Goal: Information Seeking & Learning: Learn about a topic

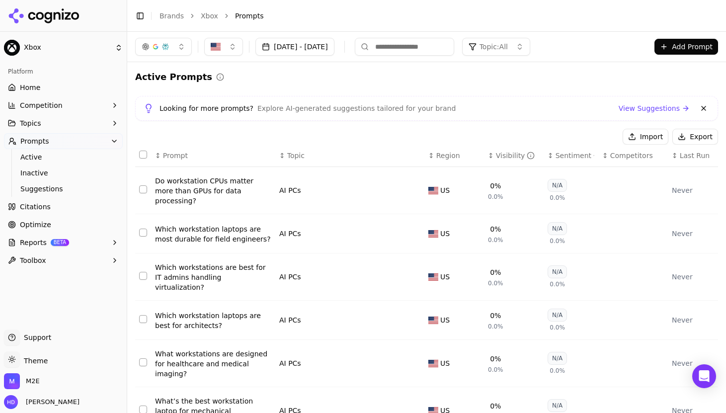
click at [374, 11] on li "Prompts" at bounding box center [466, 16] width 463 height 10
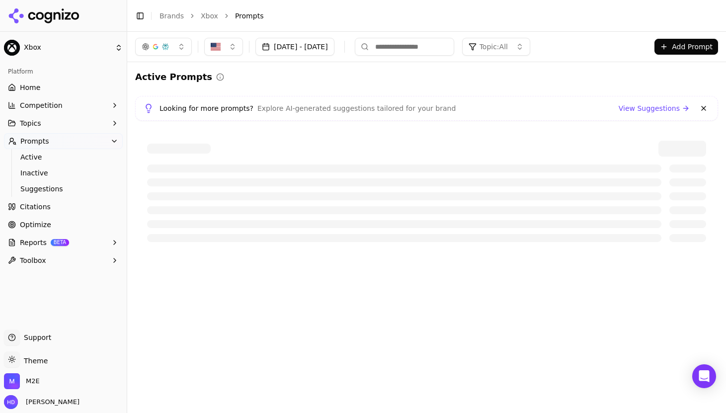
click at [332, 12] on li "Prompts" at bounding box center [466, 16] width 463 height 10
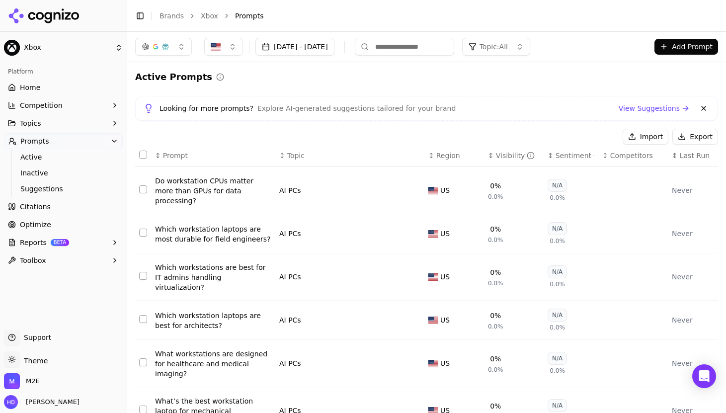
click at [19, 158] on link "Active" at bounding box center [63, 157] width 94 height 14
click at [31, 160] on span "Active" at bounding box center [63, 157] width 86 height 10
click at [34, 128] on span "Topics" at bounding box center [30, 123] width 21 height 10
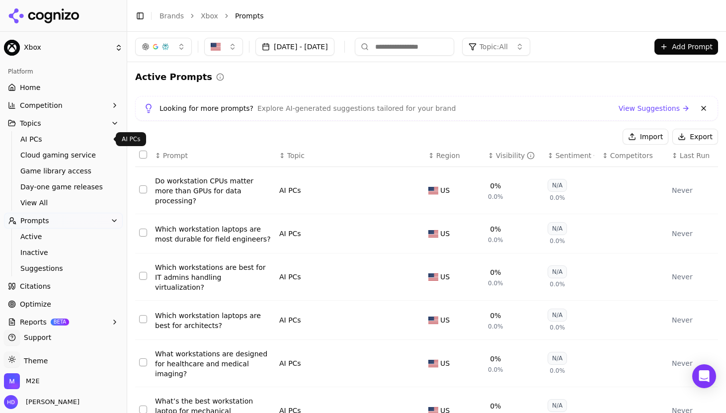
click at [33, 139] on span "AI PCs" at bounding box center [63, 139] width 86 height 10
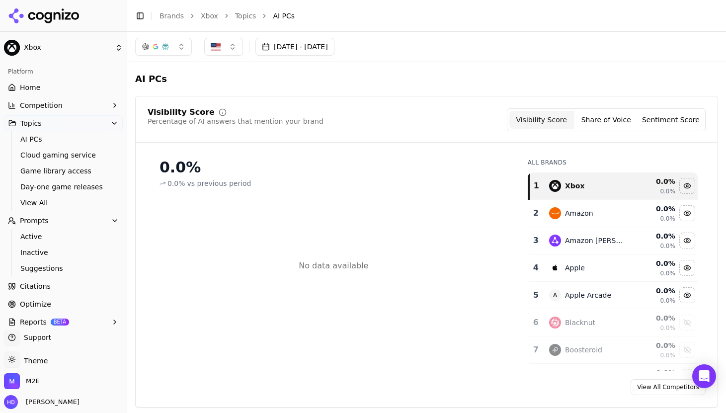
click at [281, 81] on div "AI PCs" at bounding box center [426, 79] width 583 height 18
click at [710, 378] on icon "Open Intercom Messenger" at bounding box center [704, 376] width 13 height 13
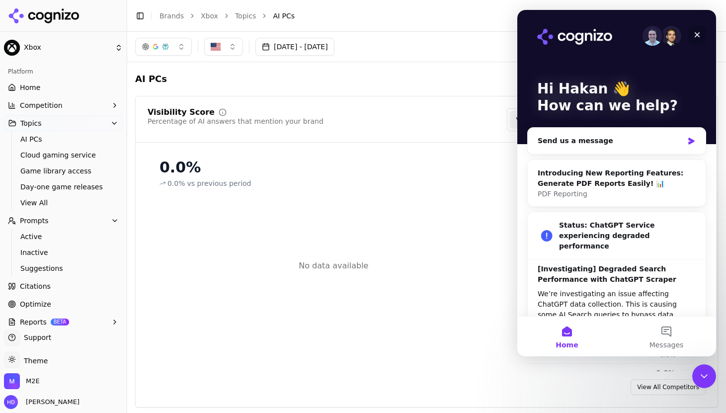
click at [699, 33] on icon "Close" at bounding box center [697, 35] width 8 height 8
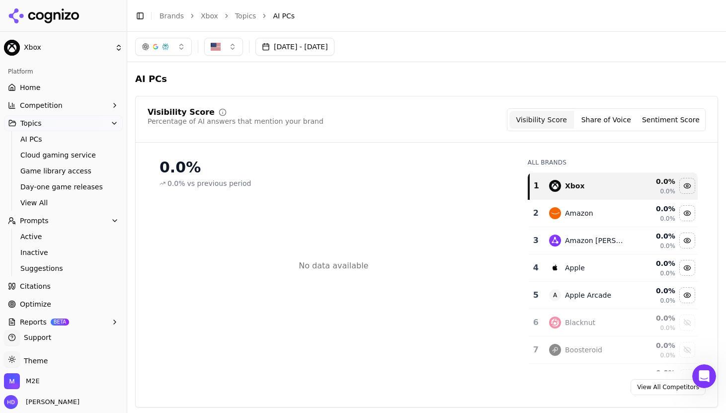
click at [439, 48] on div "[DATE] - [DATE]" at bounding box center [426, 47] width 583 height 18
click at [383, 16] on li "AI PCs" at bounding box center [485, 16] width 425 height 10
click at [332, 48] on button "[DATE] - [DATE]" at bounding box center [294, 47] width 79 height 18
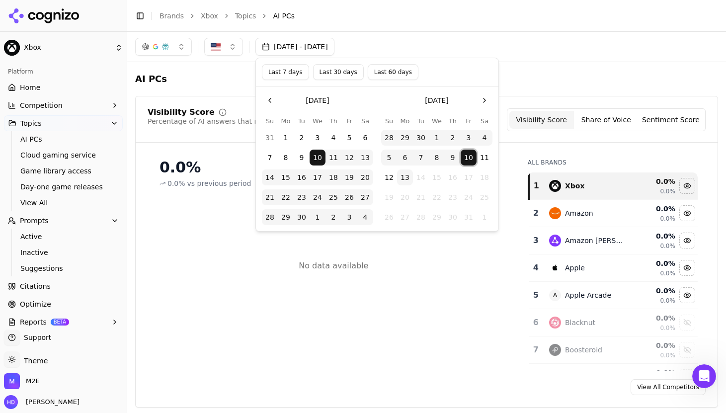
click at [468, 153] on button "10" at bounding box center [469, 158] width 16 height 16
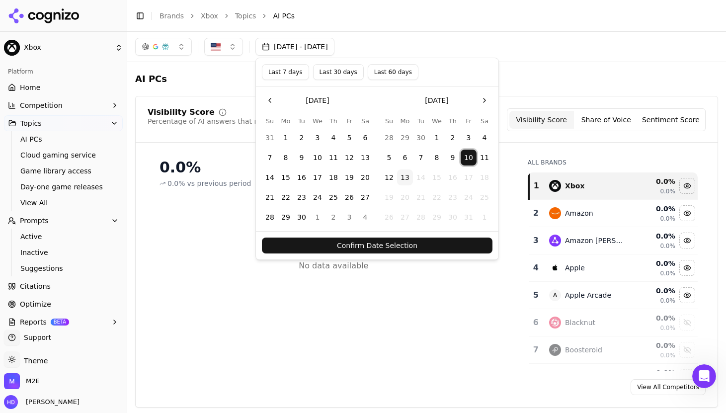
click at [407, 174] on button "13" at bounding box center [405, 177] width 16 height 16
click at [406, 252] on button "Confirm Date Selection" at bounding box center [377, 246] width 231 height 16
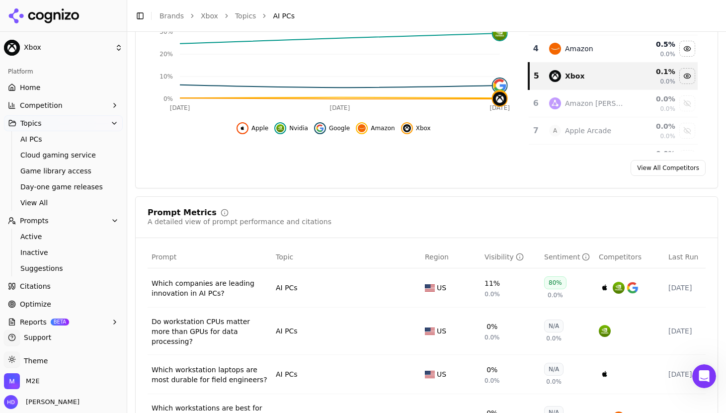
scroll to position [313, 0]
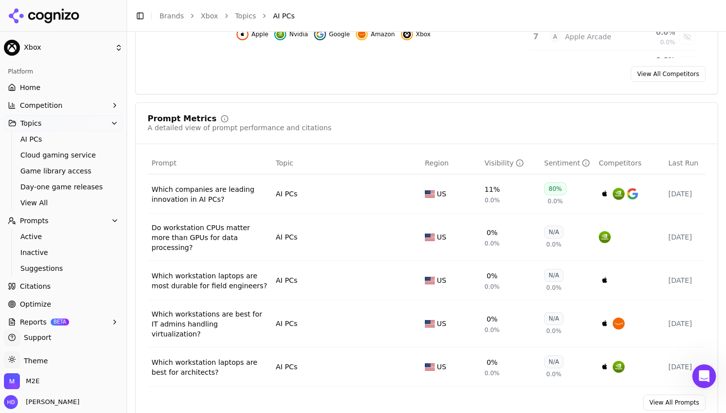
click at [34, 102] on span "Competition" at bounding box center [41, 105] width 43 height 10
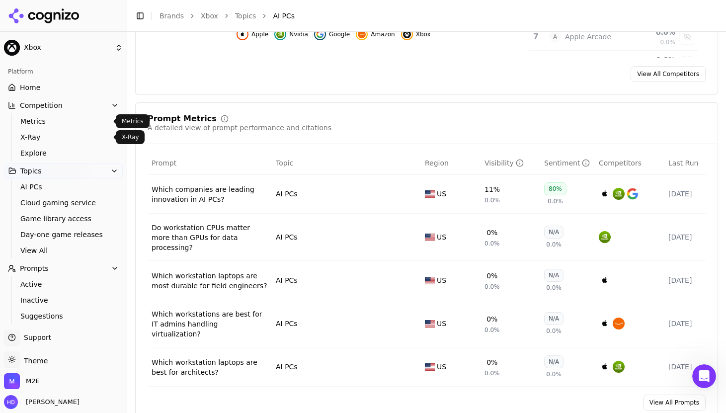
click at [29, 135] on span "X-Ray" at bounding box center [63, 137] width 86 height 10
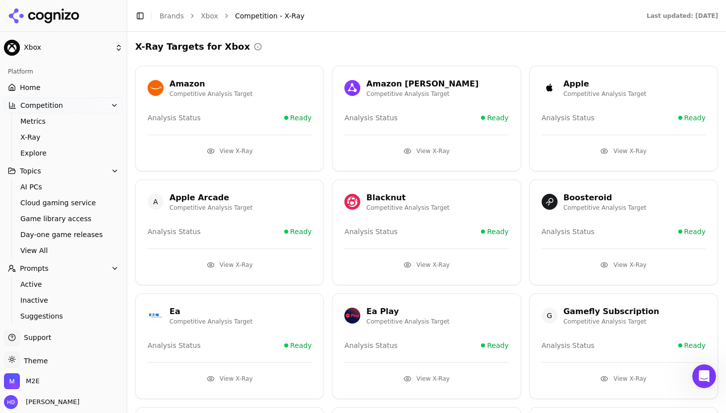
click at [629, 153] on button "View X-Ray" at bounding box center [624, 151] width 164 height 16
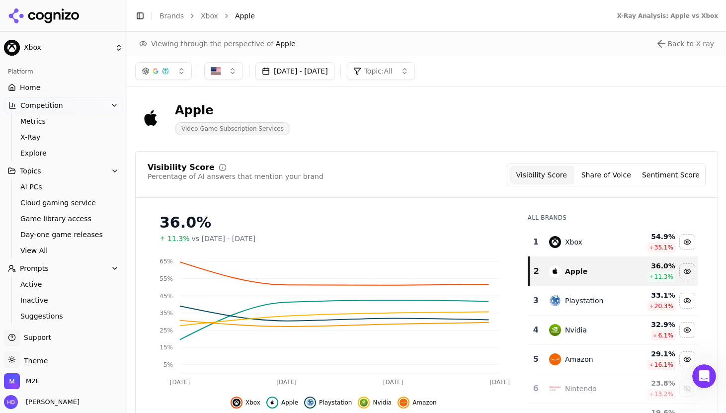
click at [415, 65] on button "Topic: All" at bounding box center [381, 71] width 68 height 18
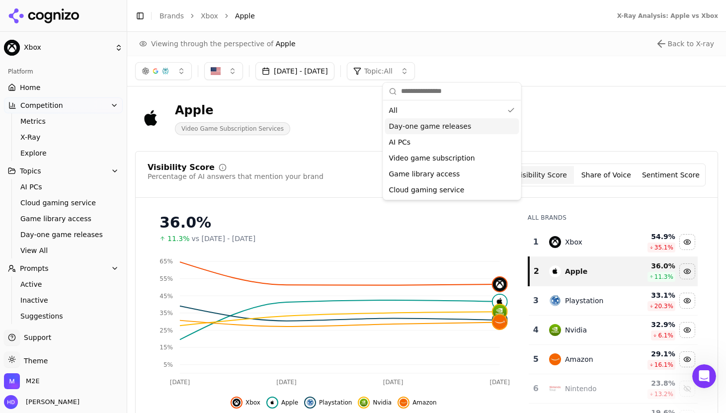
click at [404, 141] on span "AI PCs" at bounding box center [400, 142] width 22 height 10
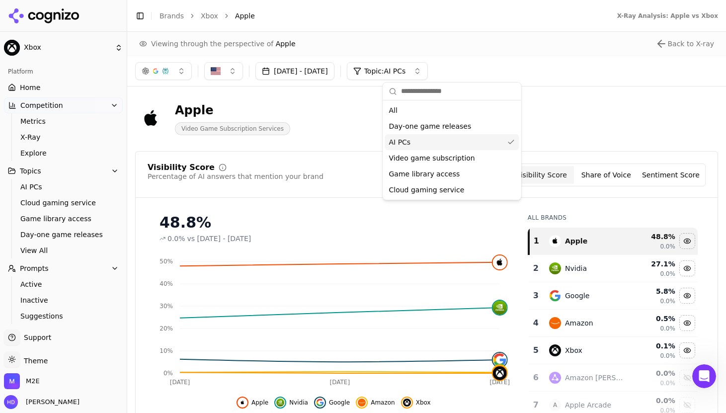
click at [345, 107] on div "Apple Video Game Subscription Services" at bounding box center [357, 118] width 445 height 33
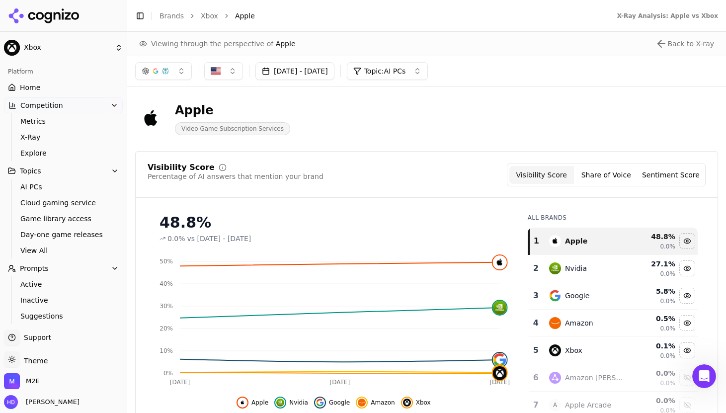
click at [487, 65] on div "[DATE] - [DATE] Topic: AI PCs" at bounding box center [426, 71] width 583 height 18
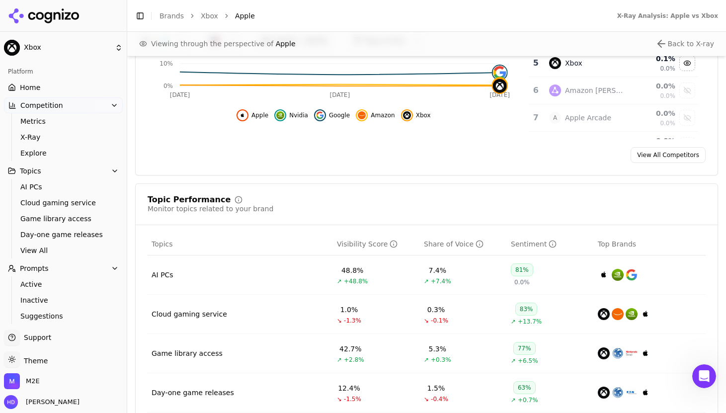
scroll to position [369, 0]
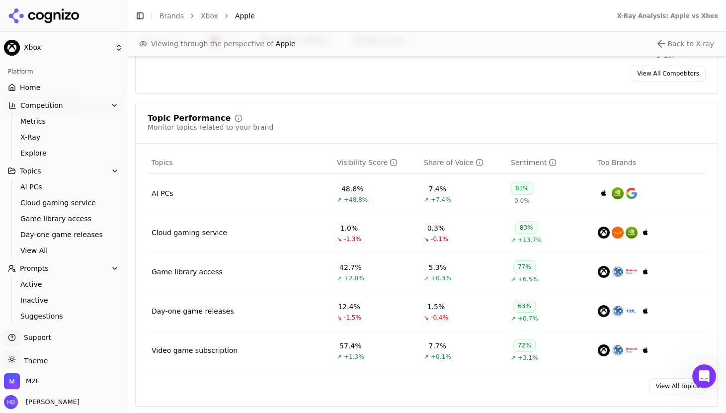
click at [203, 183] on td "AI PCs" at bounding box center [240, 193] width 185 height 39
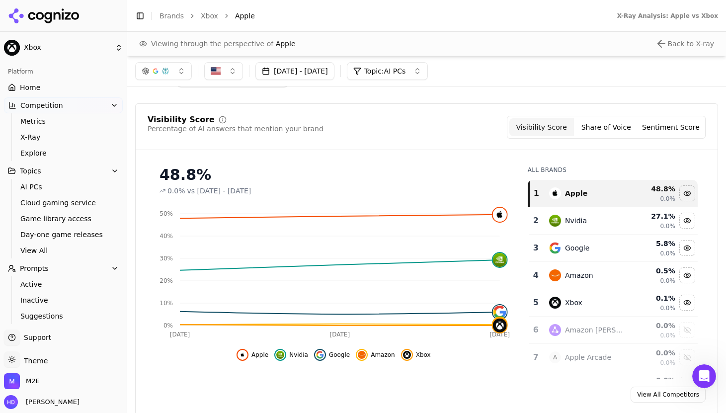
scroll to position [2, 0]
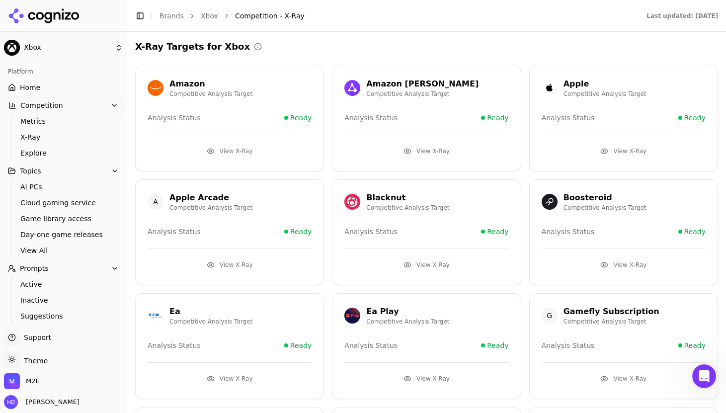
click at [46, 104] on span "Competition" at bounding box center [41, 105] width 43 height 10
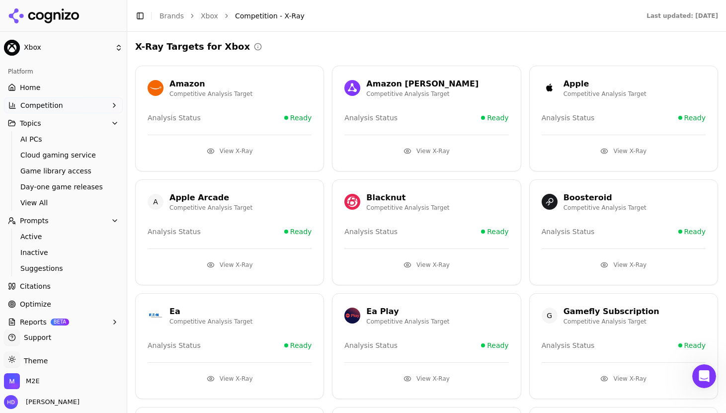
click at [38, 105] on span "Competition" at bounding box center [41, 105] width 43 height 10
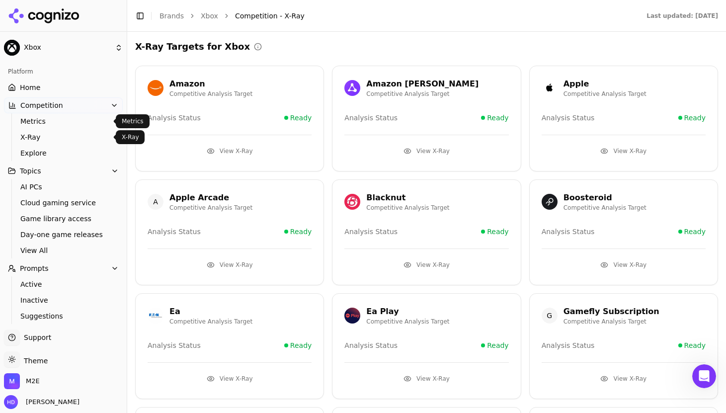
click at [32, 145] on ul "Metrics X-Ray Explore" at bounding box center [63, 137] width 105 height 48
click at [32, 155] on span "Explore" at bounding box center [63, 153] width 86 height 10
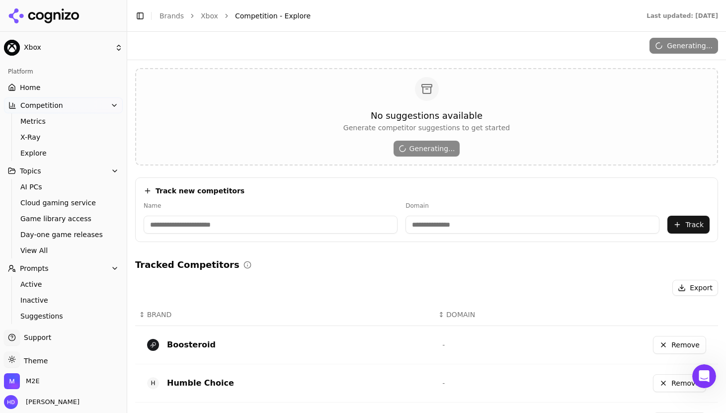
click at [296, 229] on input at bounding box center [271, 225] width 254 height 18
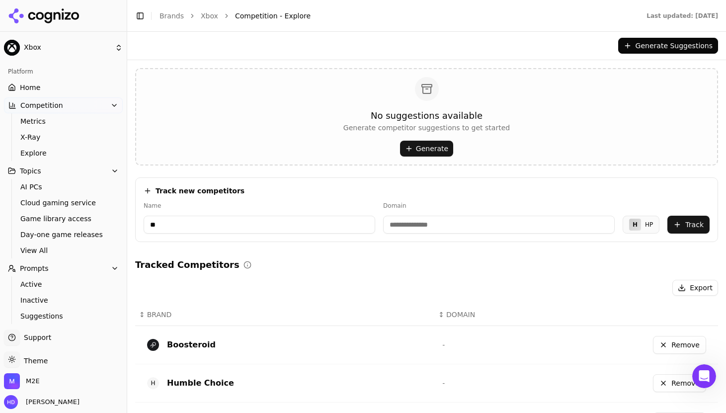
type input "**"
click at [427, 228] on div "Track new competitors Name ** Domain H HP Track" at bounding box center [426, 209] width 583 height 65
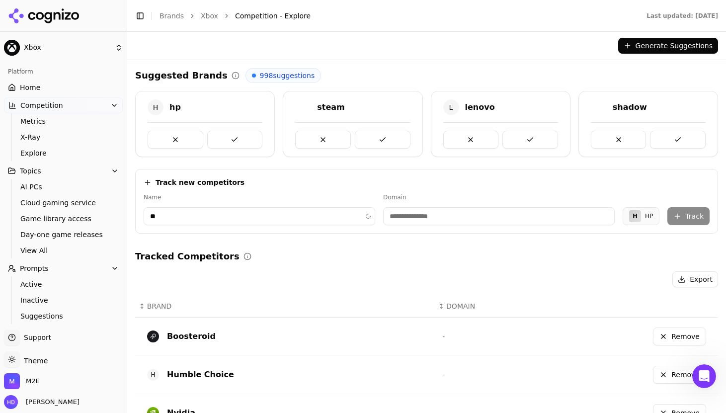
type input "******"
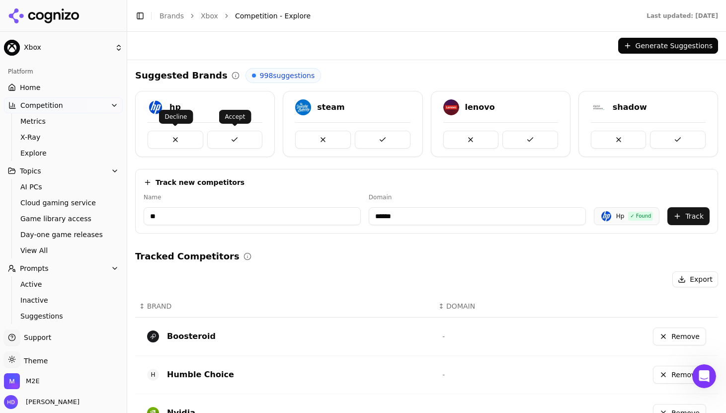
click at [246, 140] on button at bounding box center [235, 140] width 56 height 18
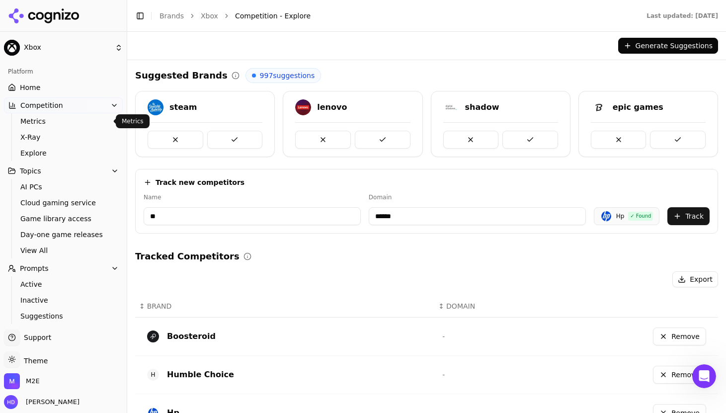
click at [28, 114] on link "Metrics" at bounding box center [63, 121] width 94 height 14
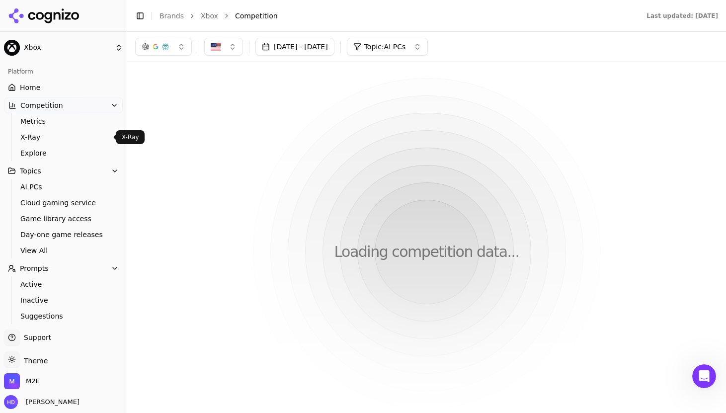
click at [31, 141] on span "X-Ray" at bounding box center [63, 137] width 86 height 10
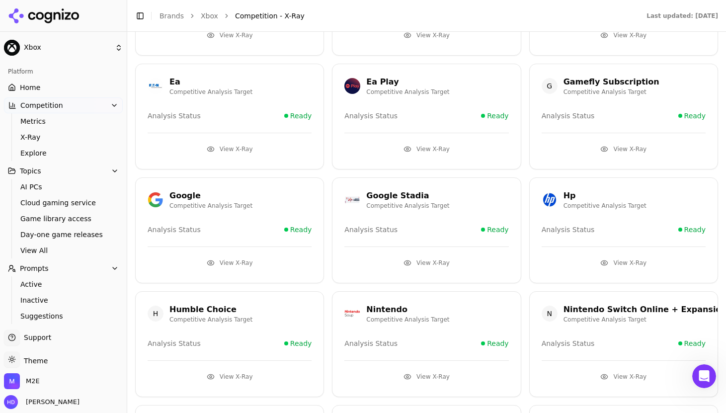
scroll to position [313, 0]
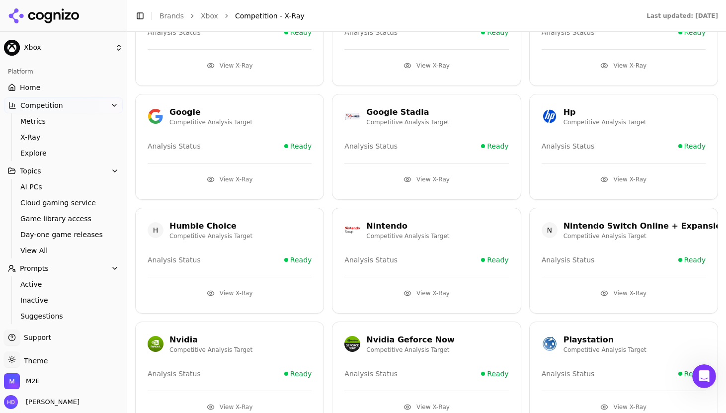
click at [634, 178] on button "View X-Ray" at bounding box center [624, 179] width 164 height 16
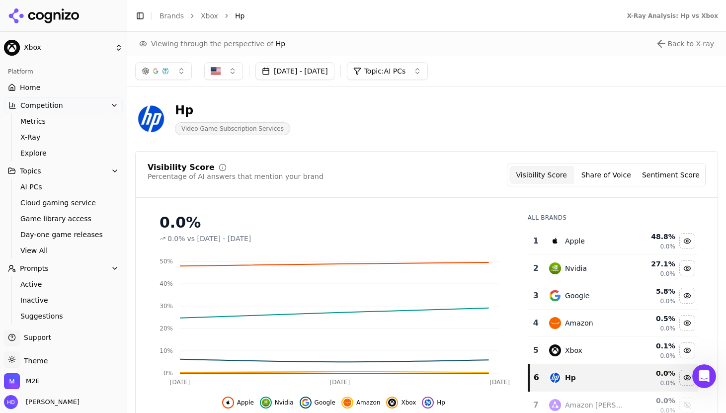
click at [423, 58] on div "[DATE] - [DATE] Topic: AI PCs" at bounding box center [426, 71] width 599 height 30
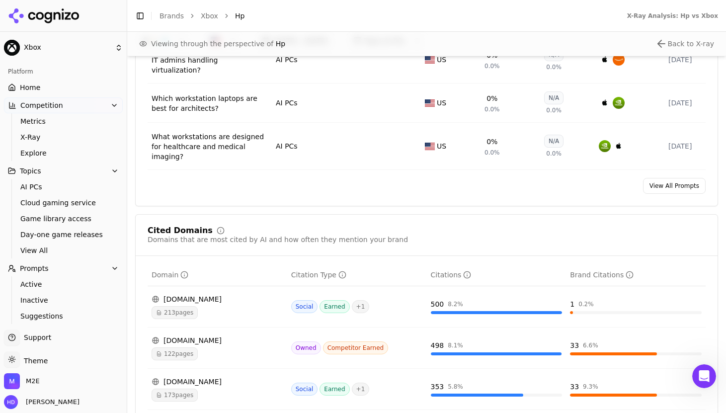
scroll to position [1021, 0]
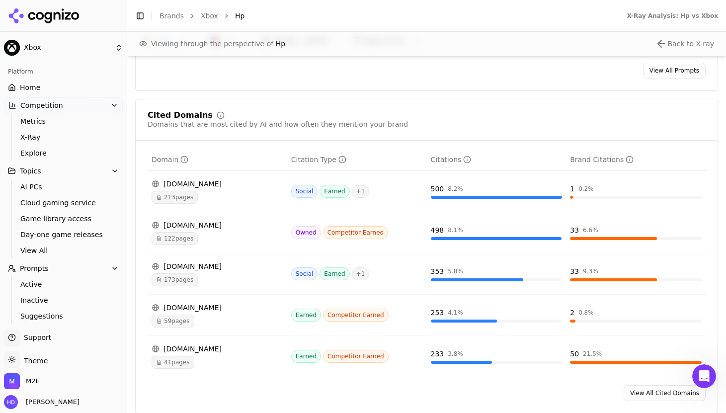
click at [240, 191] on div "213 pages" at bounding box center [218, 197] width 132 height 13
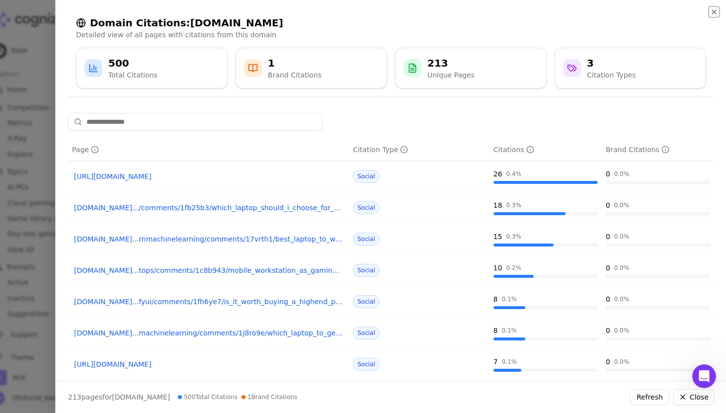
click at [717, 10] on icon "button" at bounding box center [714, 12] width 8 height 8
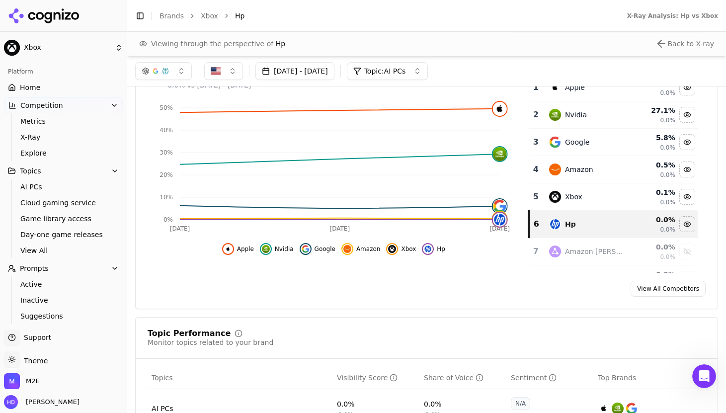
scroll to position [0, 0]
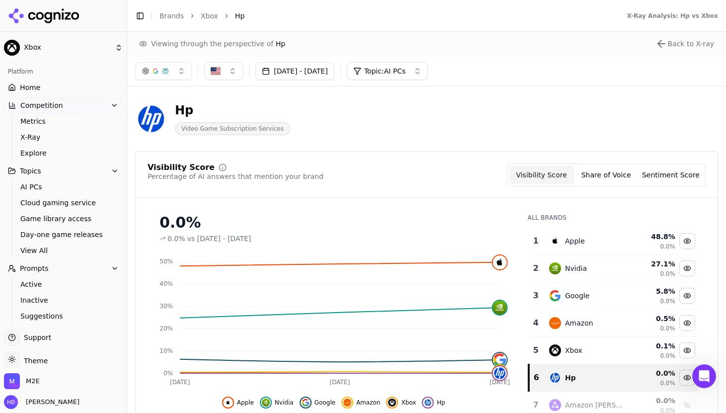
click at [619, 175] on button "Share of Voice" at bounding box center [606, 175] width 65 height 18
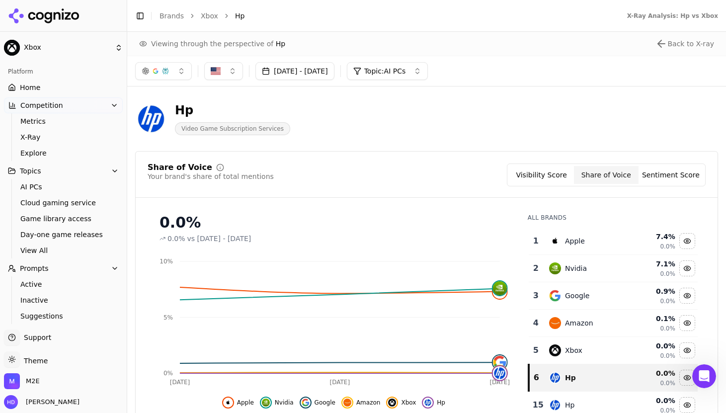
click at [672, 178] on button "Sentiment Score" at bounding box center [671, 175] width 65 height 18
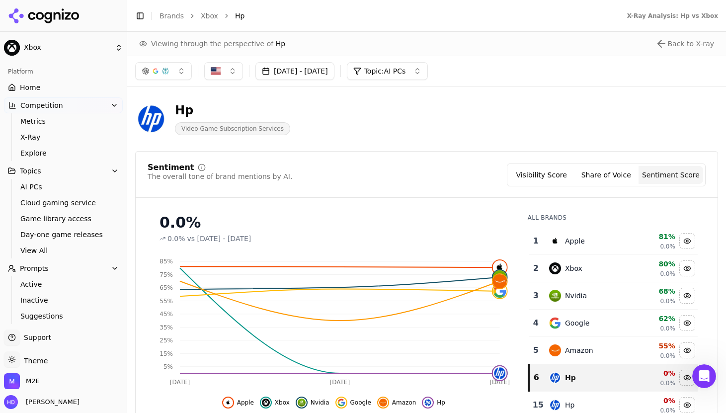
click at [537, 176] on button "Visibility Score" at bounding box center [541, 175] width 65 height 18
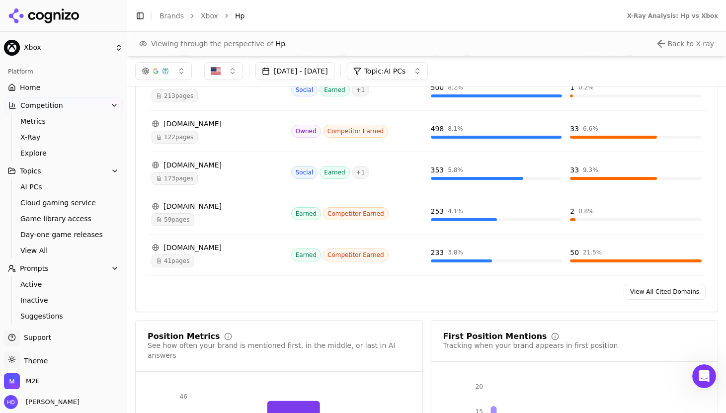
scroll to position [1025, 0]
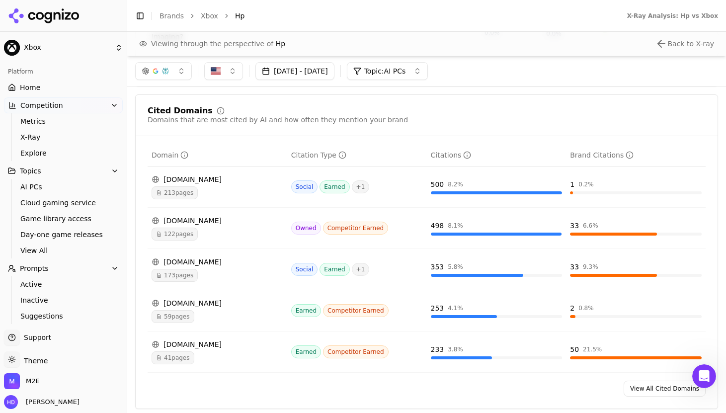
click at [237, 186] on div "213 pages" at bounding box center [218, 192] width 132 height 13
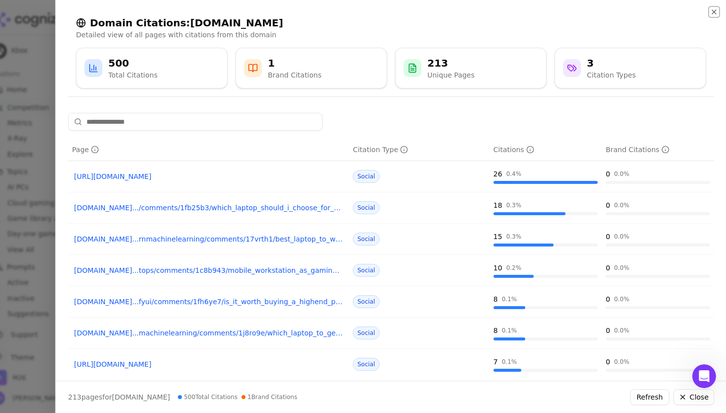
click at [713, 11] on icon "button" at bounding box center [714, 12] width 4 height 4
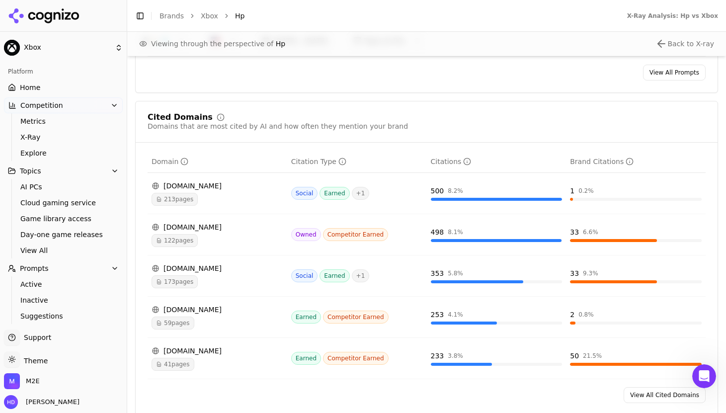
scroll to position [1039, 0]
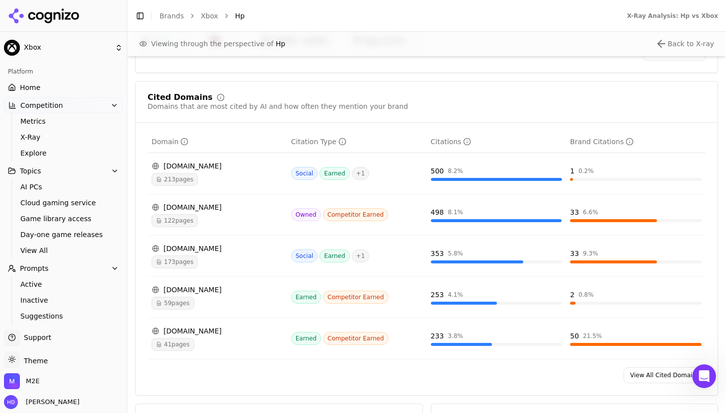
click at [245, 161] on div "[DOMAIN_NAME] 213 pages" at bounding box center [218, 173] width 132 height 25
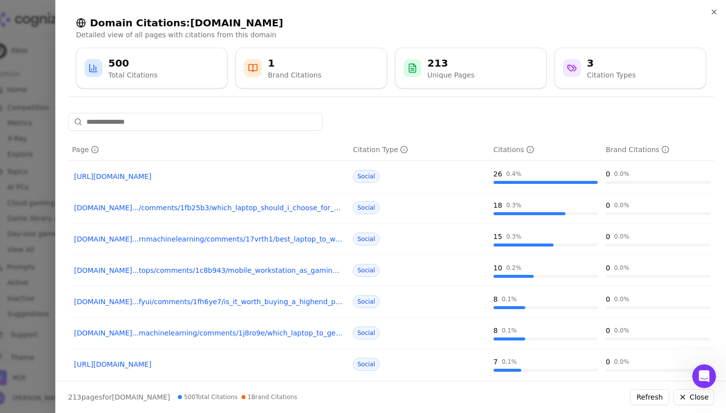
scroll to position [133, 0]
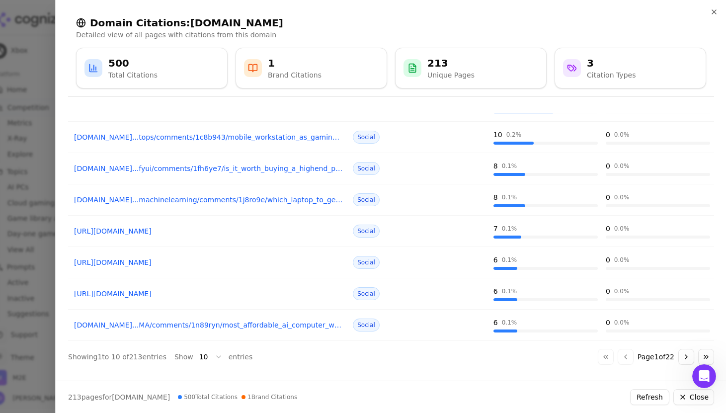
click at [216, 358] on body "Xbox Platform Home Competition Metrics X-Ray Explore Topics AI PCs Cloud gaming…" at bounding box center [363, 206] width 726 height 413
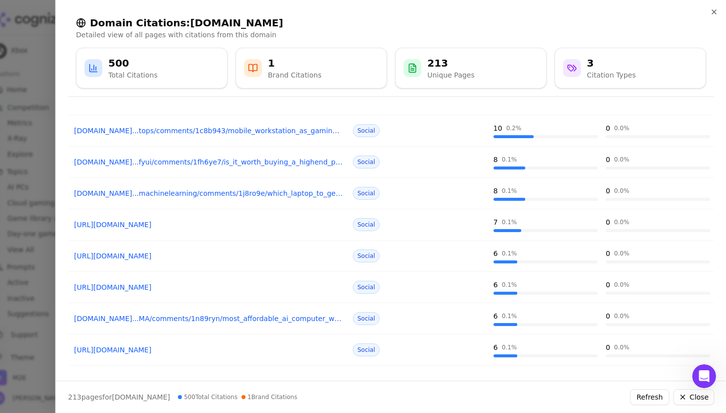
scroll to position [0, 0]
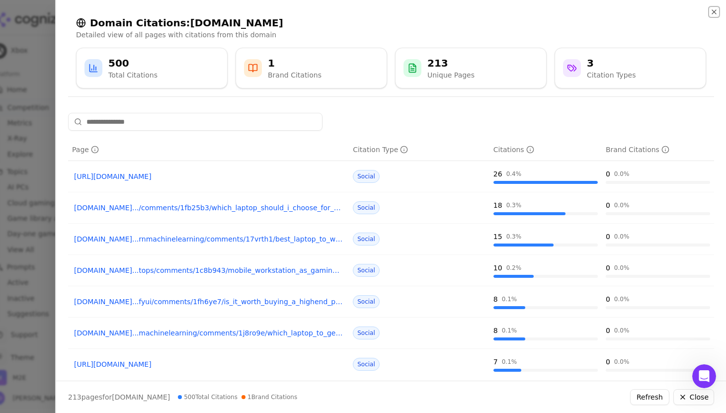
click at [716, 11] on icon "button" at bounding box center [714, 12] width 8 height 8
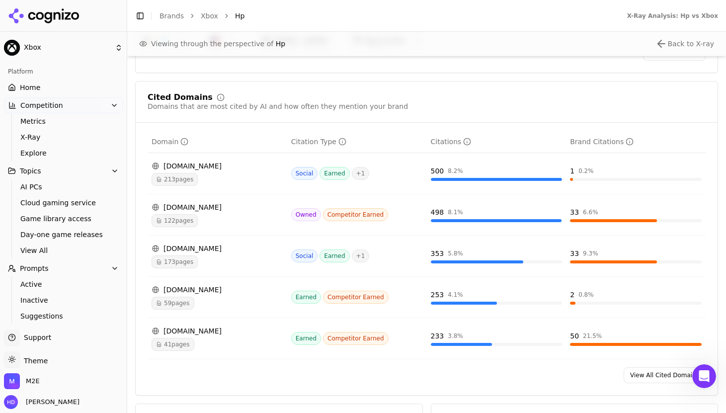
click at [351, 15] on li "Hp" at bounding box center [421, 16] width 372 height 10
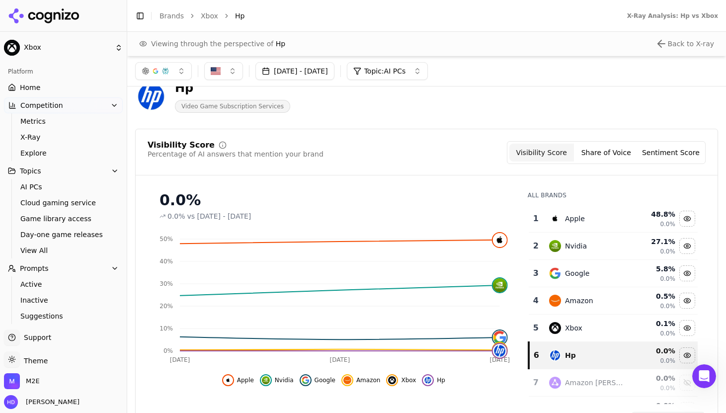
scroll to position [22, 0]
click at [32, 189] on span "AI PCs" at bounding box center [63, 187] width 86 height 10
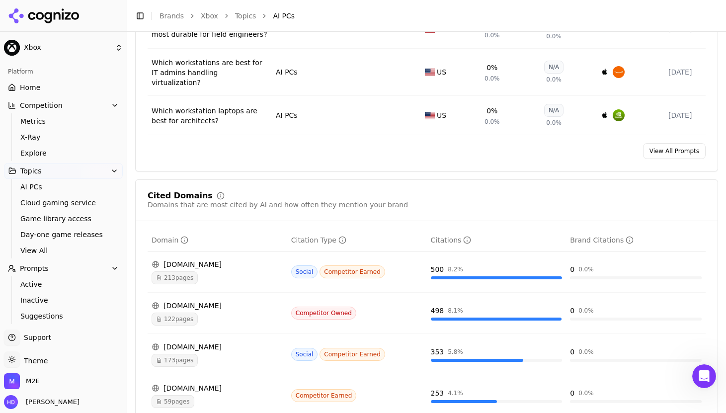
scroll to position [674, 0]
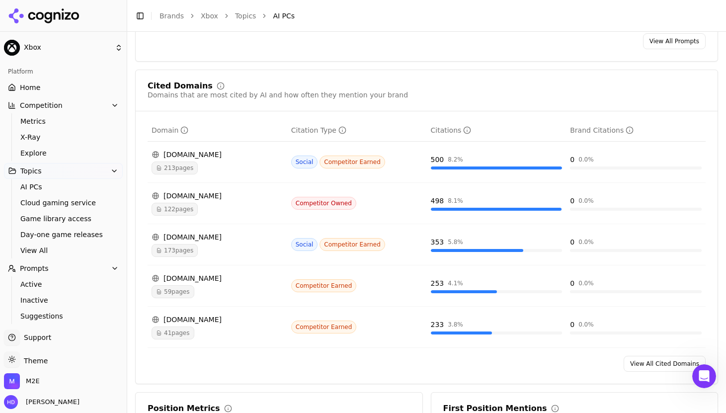
click at [233, 150] on div "[DOMAIN_NAME]" at bounding box center [218, 155] width 132 height 10
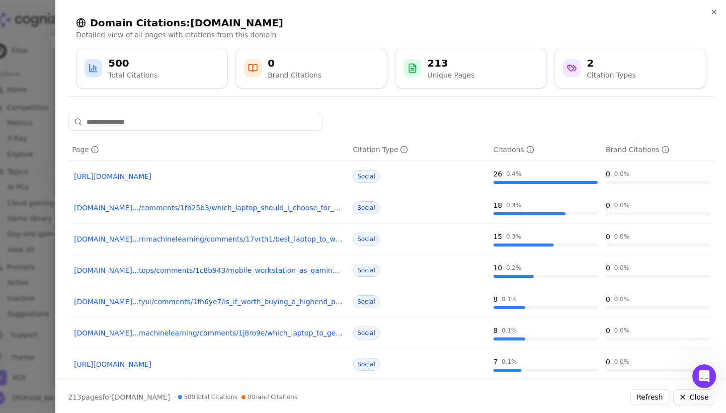
scroll to position [0, 0]
click at [14, 37] on div at bounding box center [363, 206] width 726 height 413
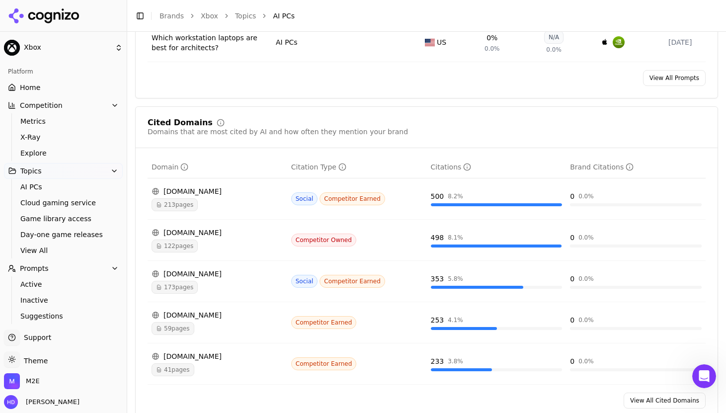
scroll to position [658, 0]
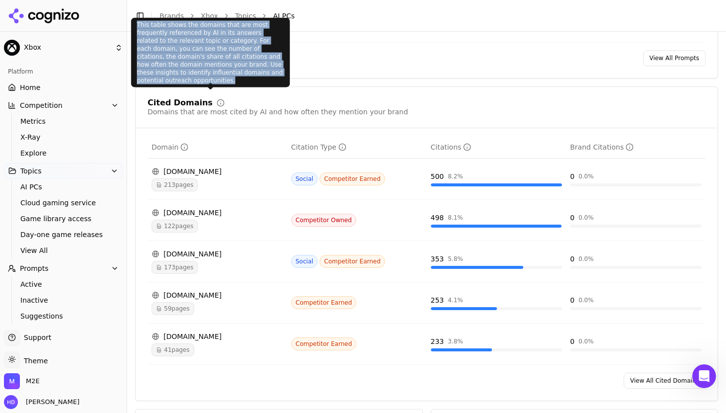
drag, startPoint x: 270, startPoint y: 71, endPoint x: 136, endPoint y: 27, distance: 141.1
click at [136, 27] on div "This table shows the domains that are most frequently referenced by AI in its a…" at bounding box center [210, 53] width 159 height 70
copy div "This table shows the domains that are most frequently referenced by AI in its a…"
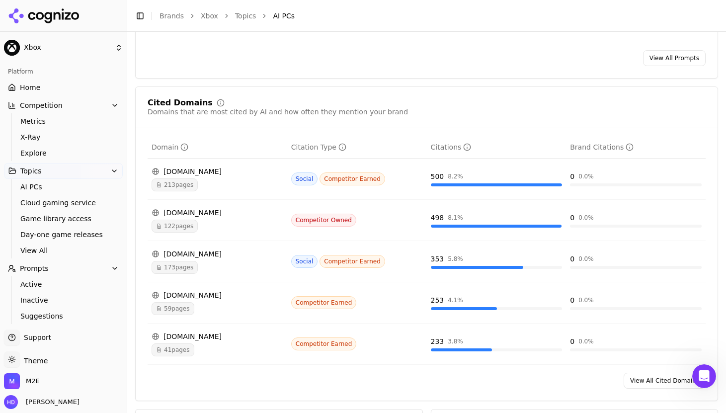
click at [650, 373] on link "View All Cited Domains" at bounding box center [665, 381] width 82 height 16
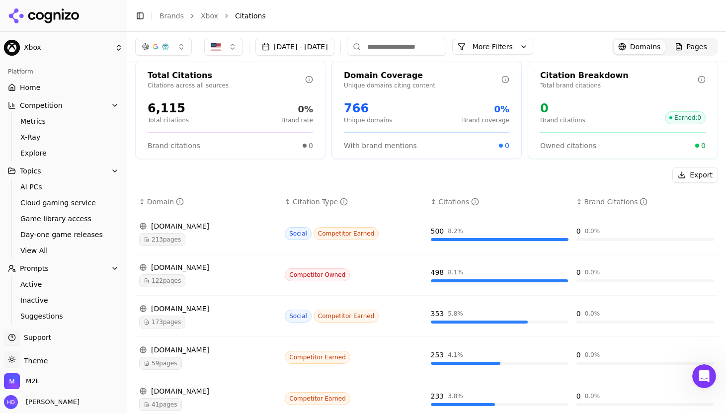
scroll to position [8, 0]
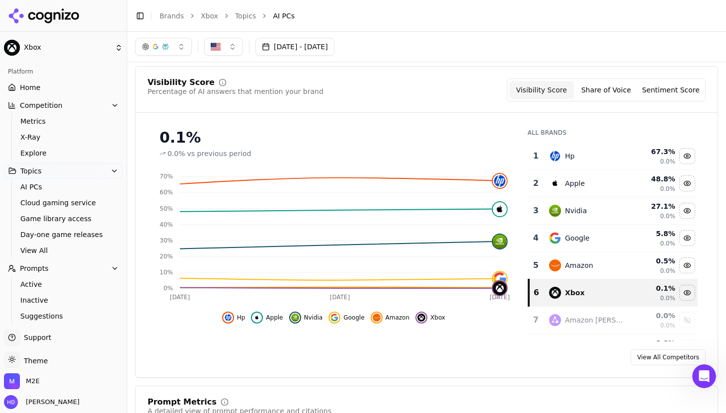
scroll to position [29, 0]
